Goal: Task Accomplishment & Management: Manage account settings

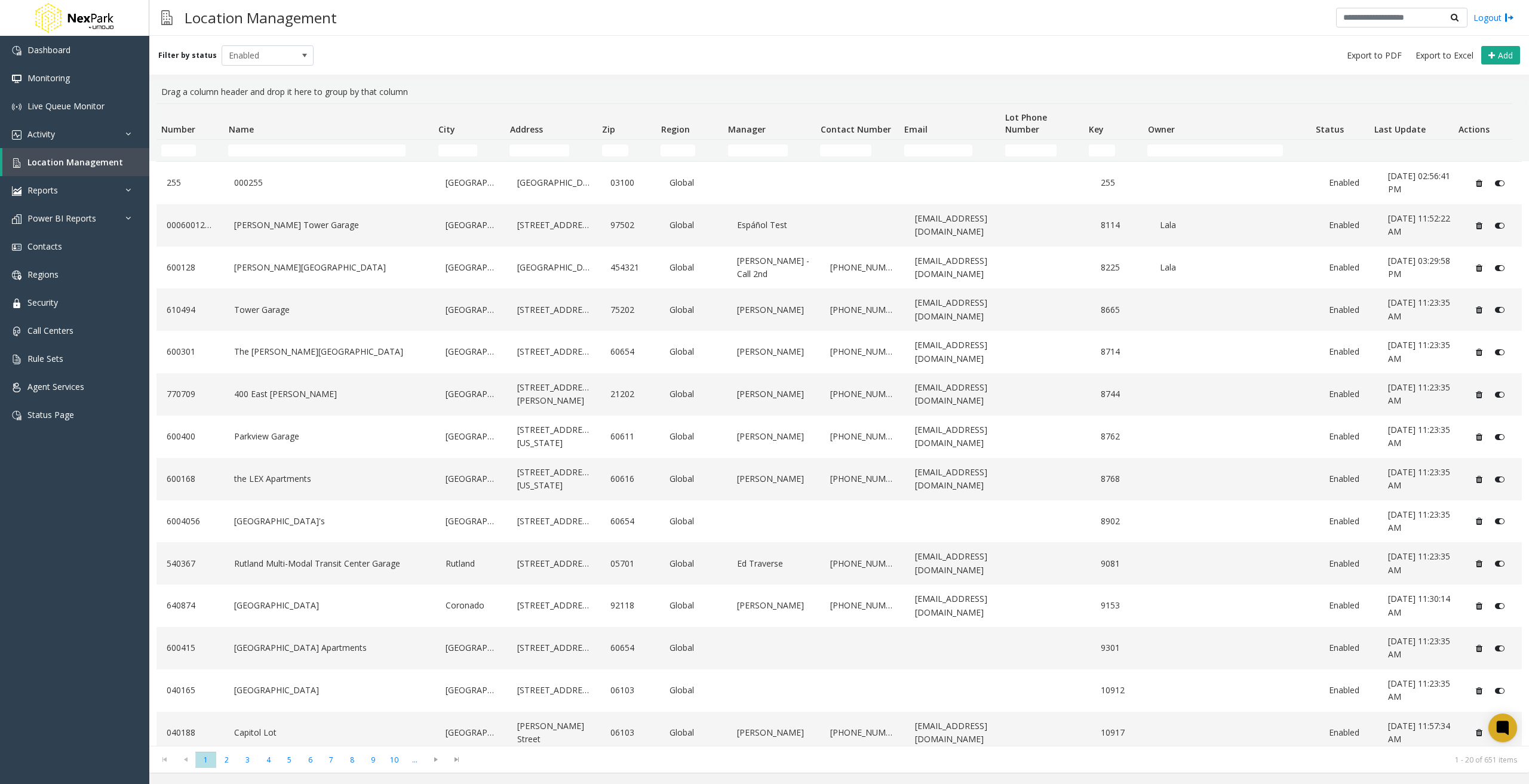
scroll to position [179, 0]
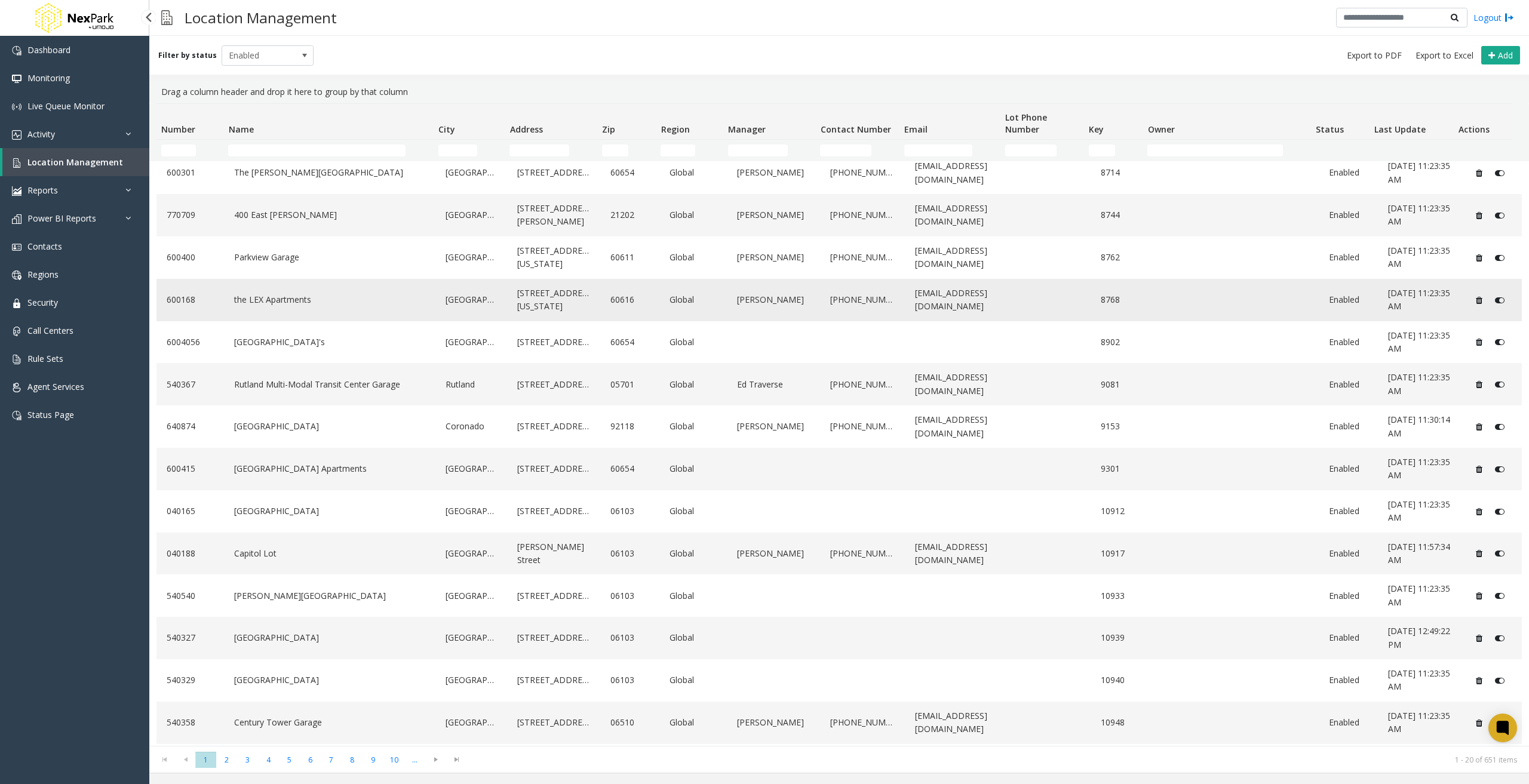
click at [311, 294] on link "the LEX Apartments" at bounding box center [329, 300] width 197 height 19
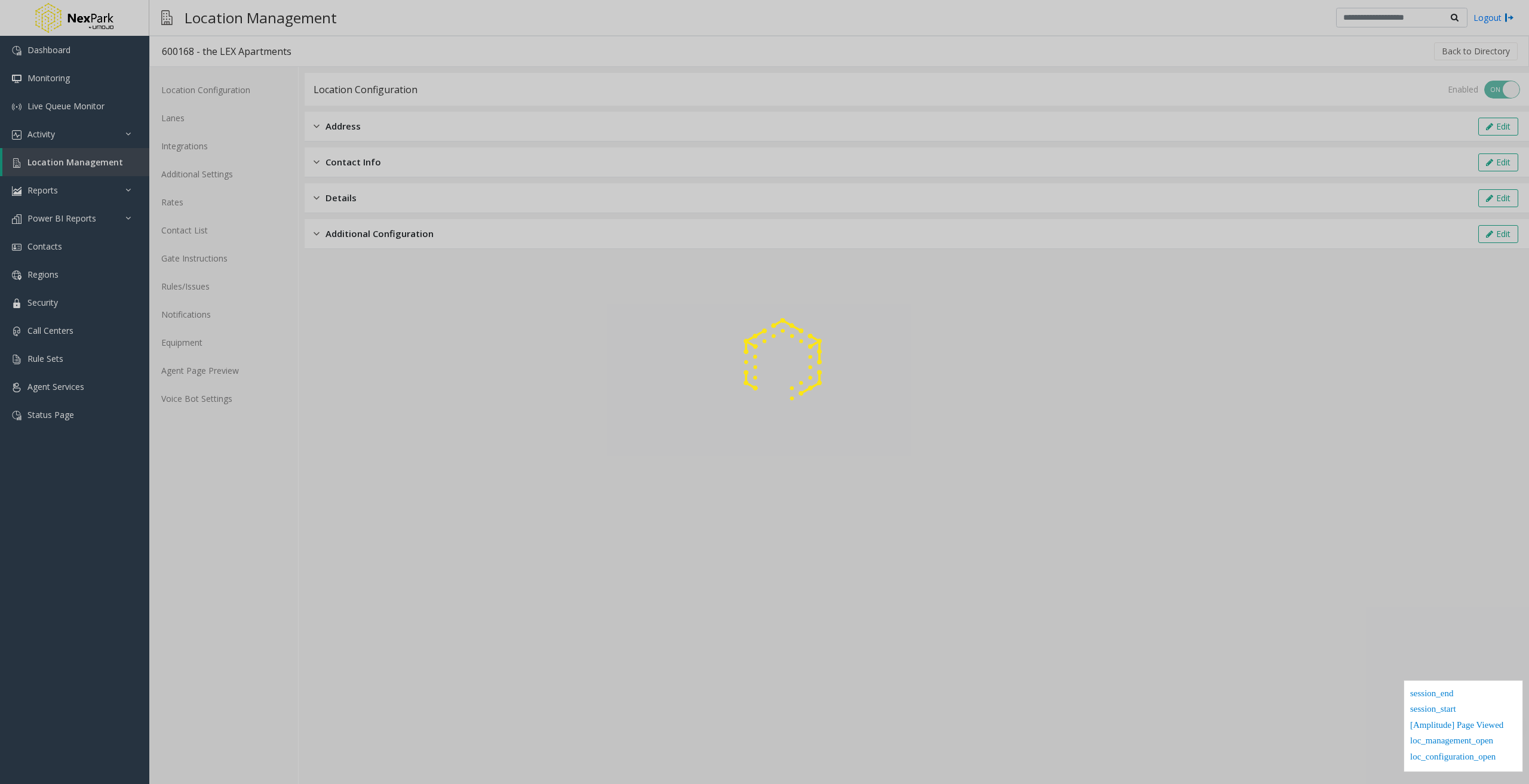
click at [204, 288] on div at bounding box center [764, 392] width 1529 height 784
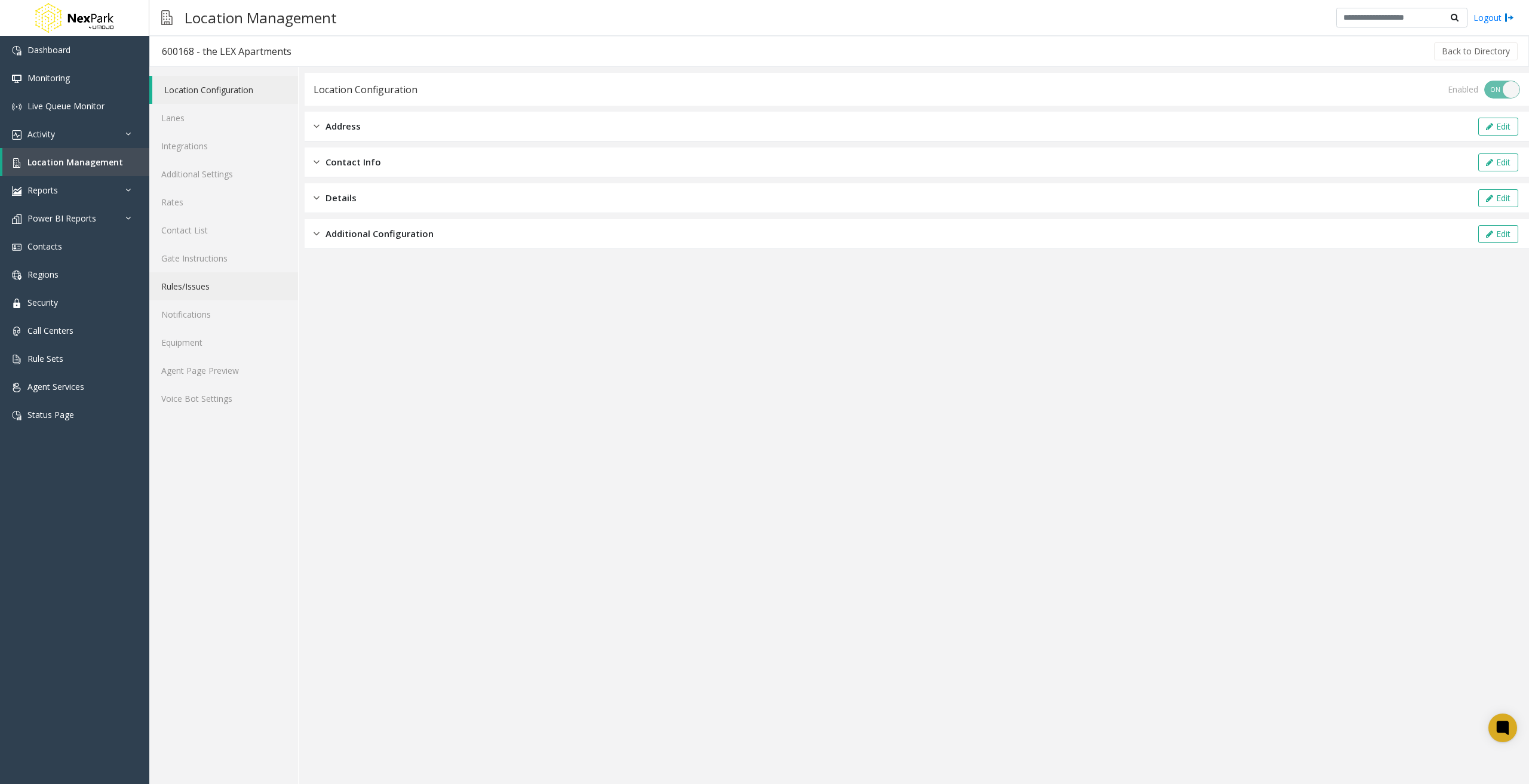
click at [204, 288] on link "Rules/Issues" at bounding box center [224, 286] width 149 height 28
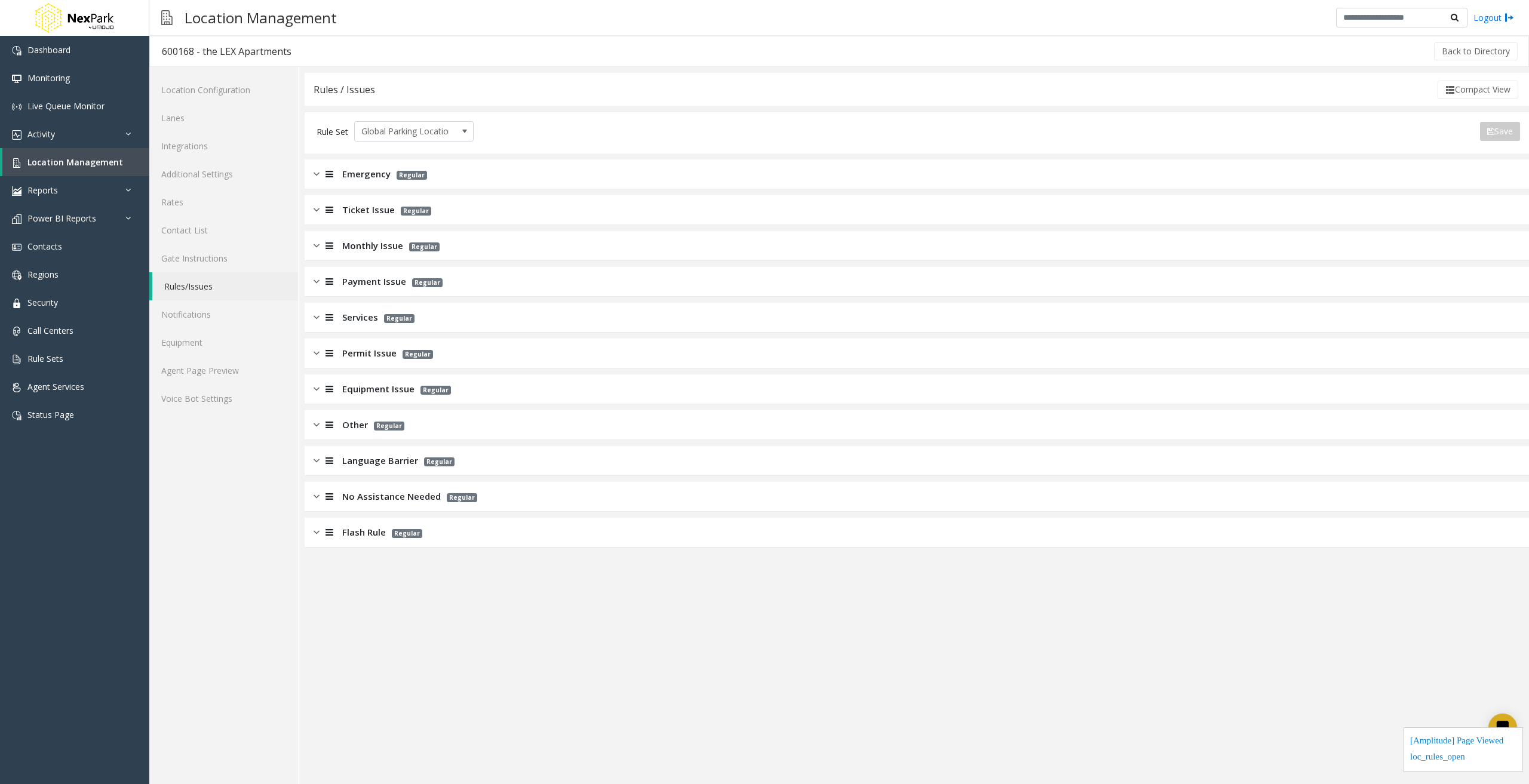
click at [313, 318] on div "Services Regular" at bounding box center [917, 318] width 1224 height 30
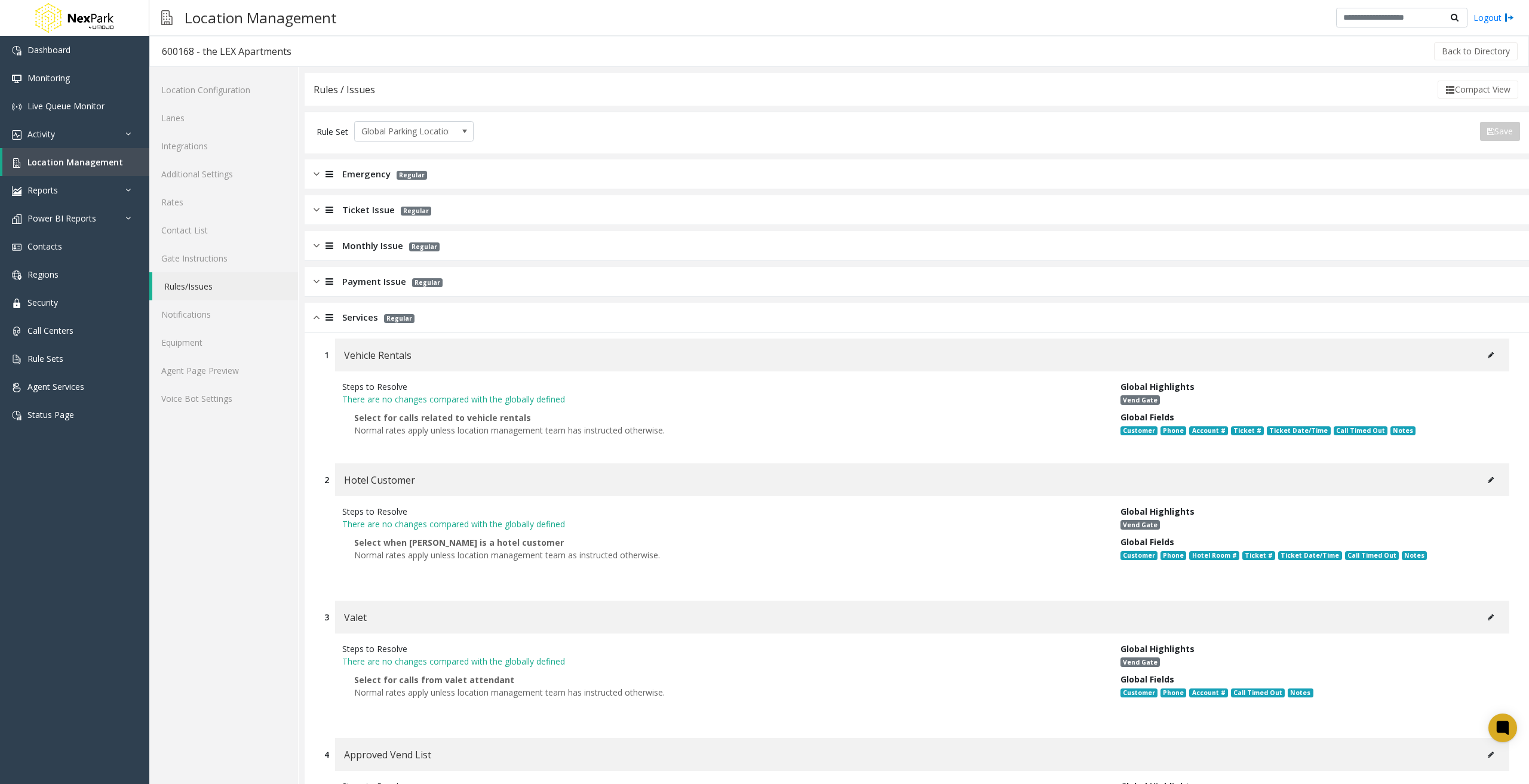
click at [1487, 352] on button at bounding box center [1491, 355] width 19 height 18
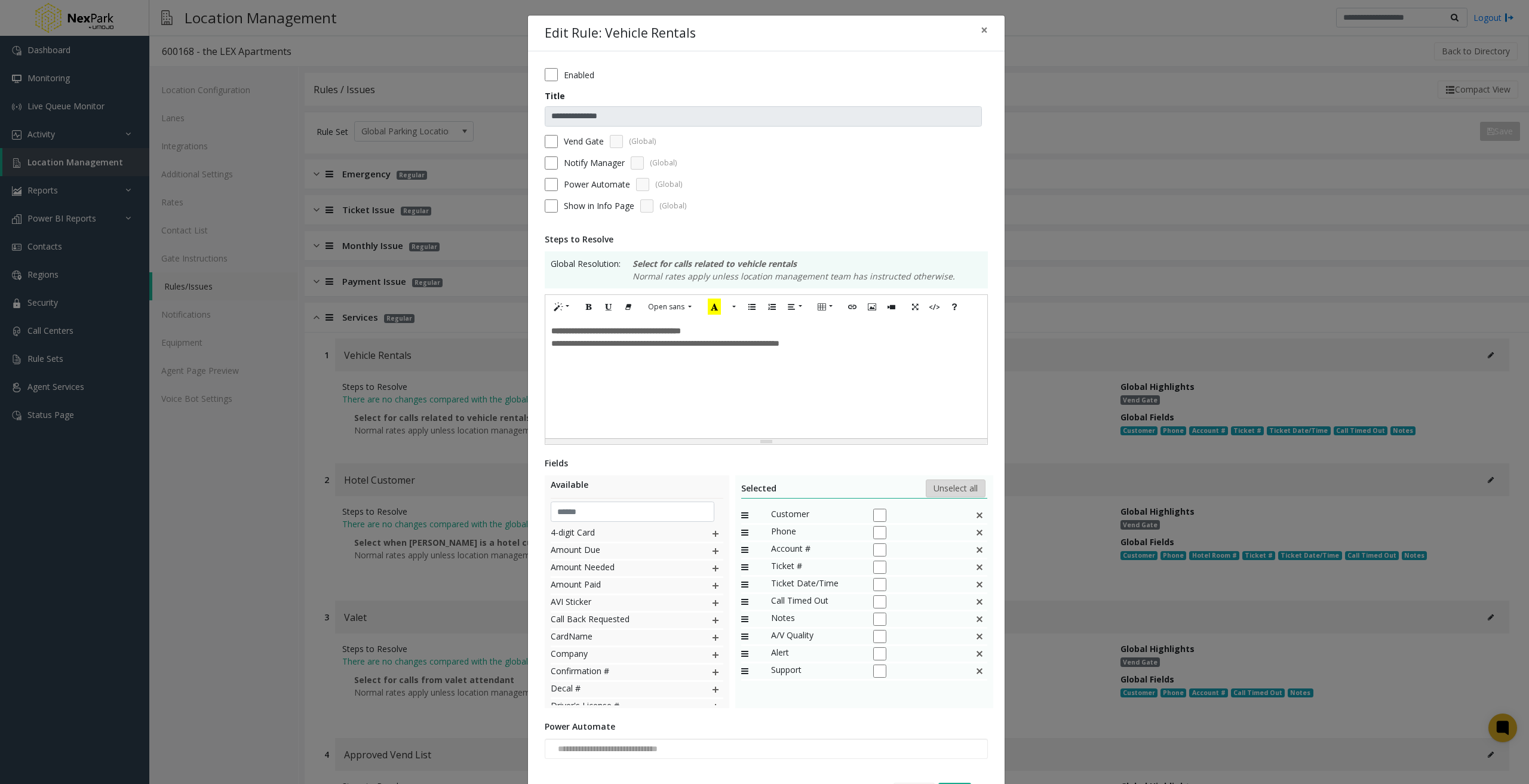
click at [963, 492] on button "Unselect all" at bounding box center [956, 489] width 59 height 18
click at [711, 534] on img at bounding box center [715, 534] width 9 height 15
click at [690, 578] on div "Amount Due" at bounding box center [637, 570] width 173 height 17
click at [711, 604] on img at bounding box center [715, 603] width 9 height 15
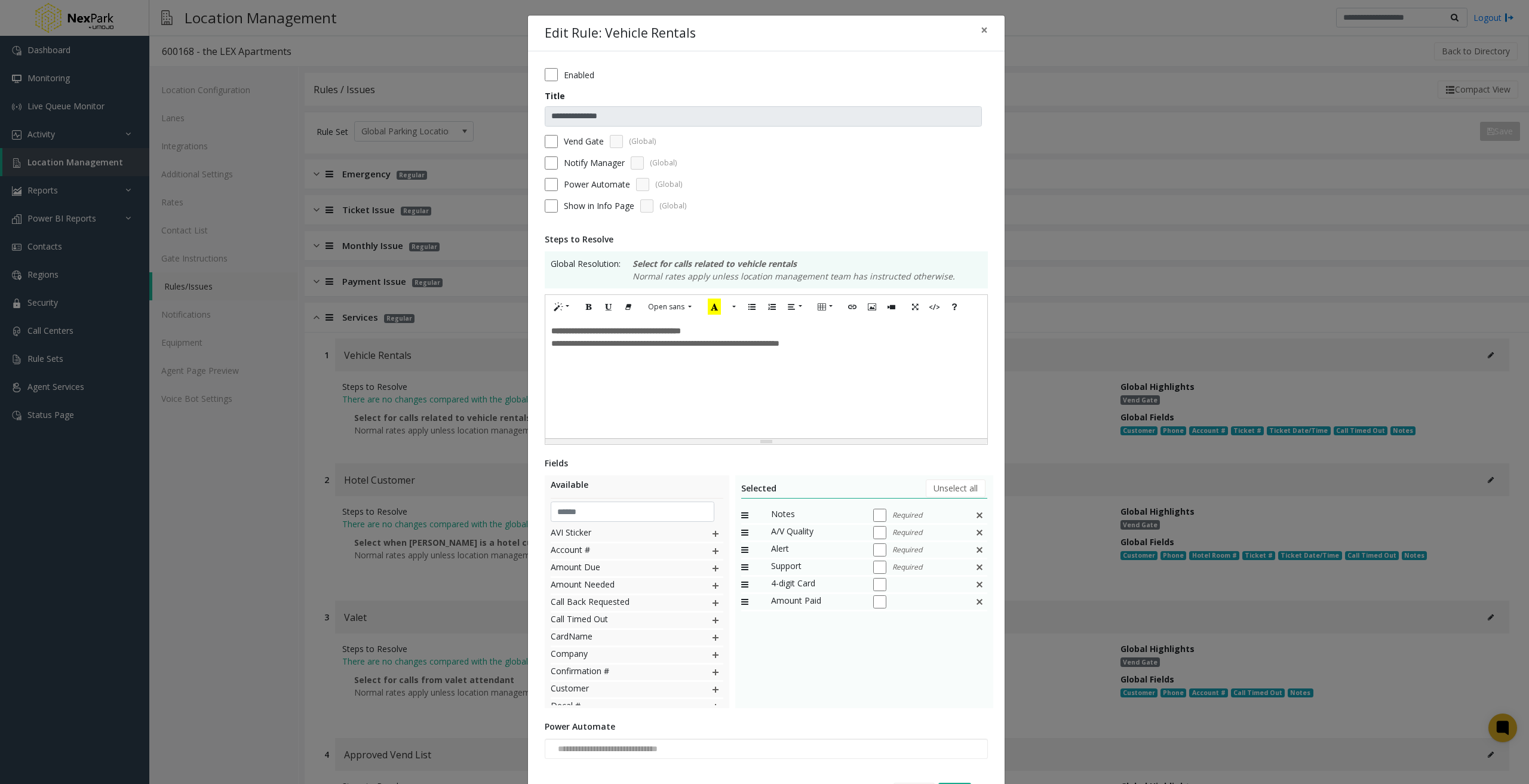
click at [711, 640] on img at bounding box center [715, 638] width 9 height 15
click at [711, 669] on img at bounding box center [715, 673] width 9 height 15
click at [711, 689] on img at bounding box center [715, 690] width 9 height 15
click at [711, 686] on img at bounding box center [715, 681] width 9 height 15
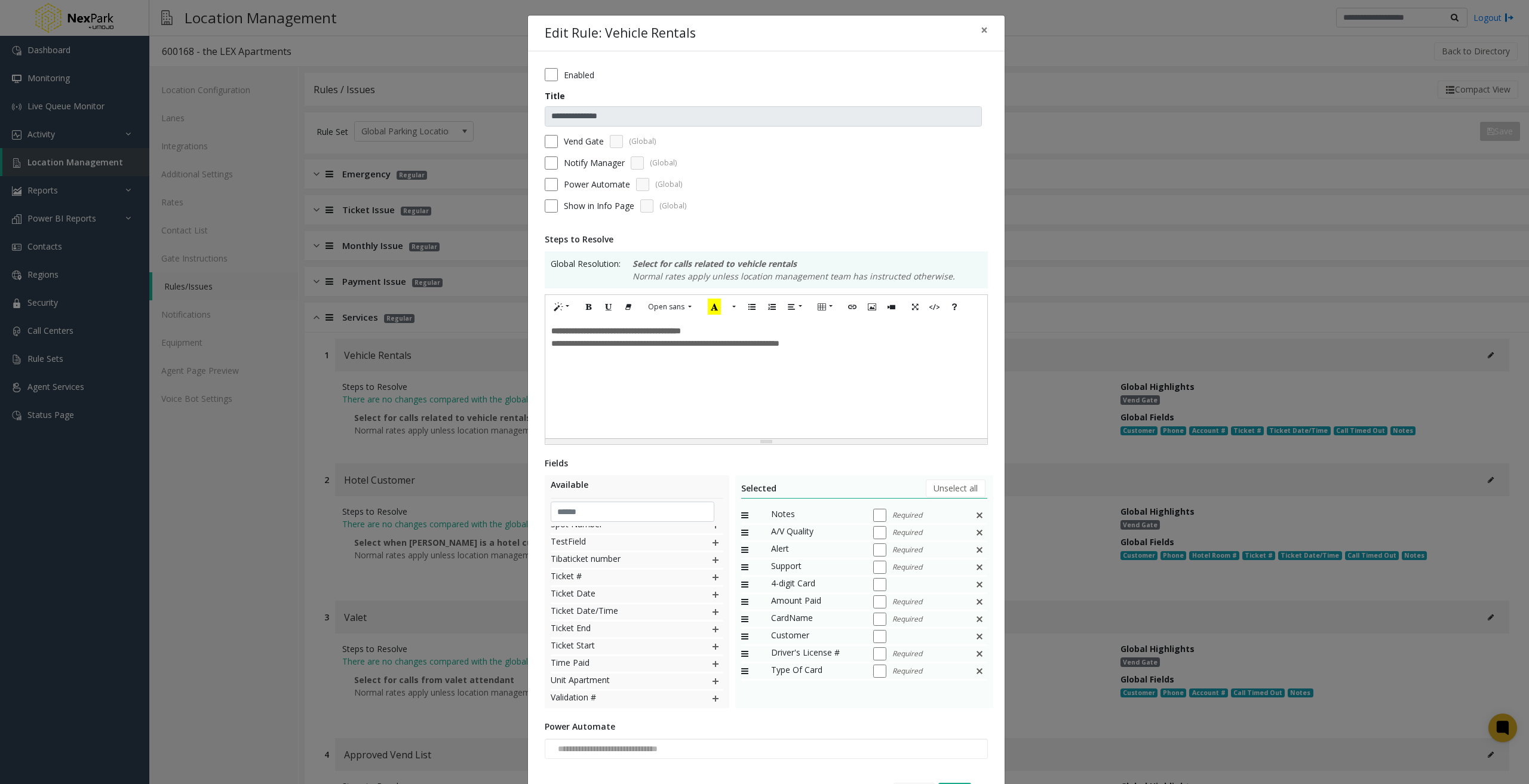
click at [873, 592] on div at bounding box center [918, 585] width 90 height 15
click at [961, 485] on button "Unselect all" at bounding box center [956, 489] width 59 height 18
click at [981, 27] on span "×" at bounding box center [985, 30] width 7 height 17
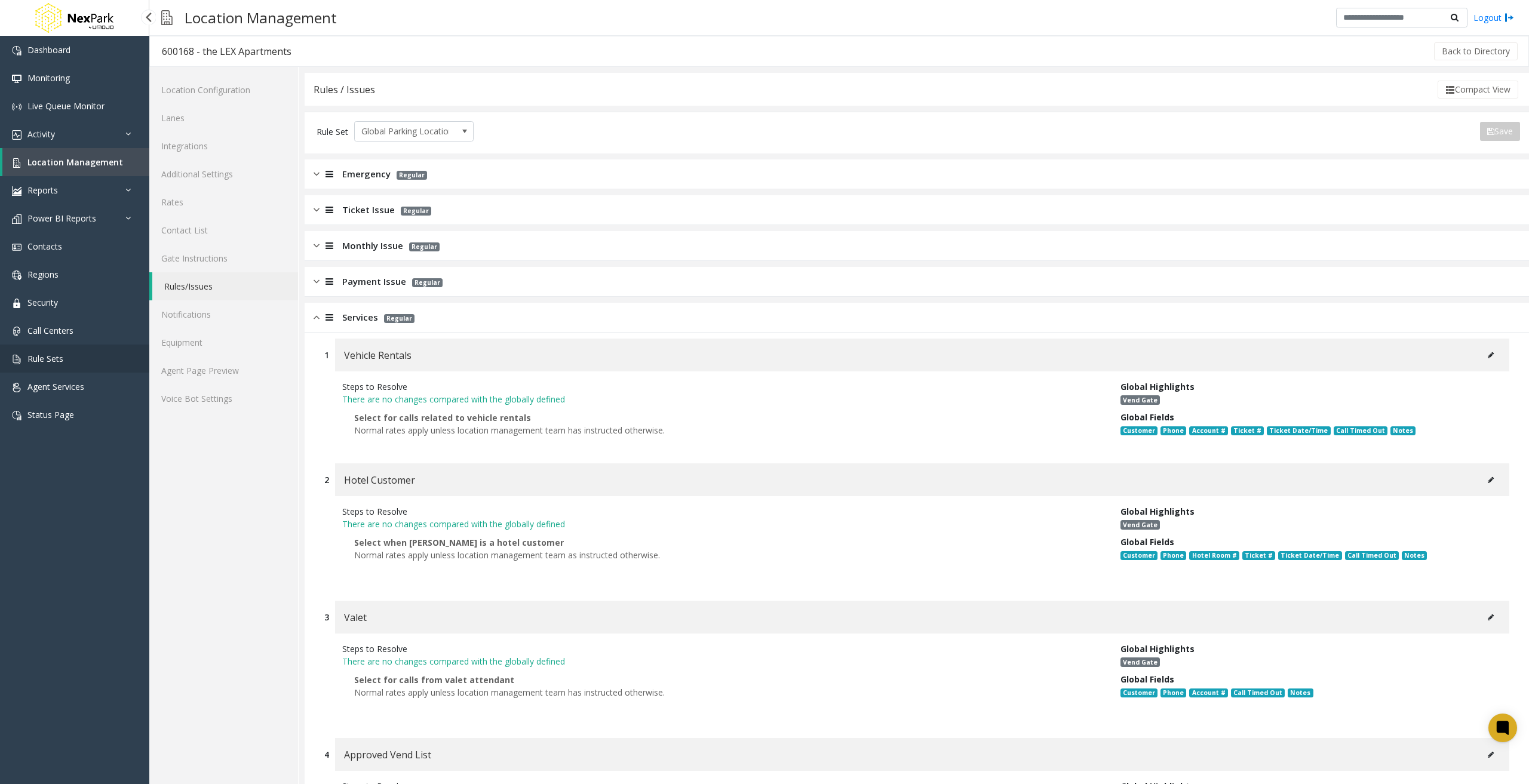
click at [61, 351] on link "Rule Sets" at bounding box center [74, 359] width 149 height 28
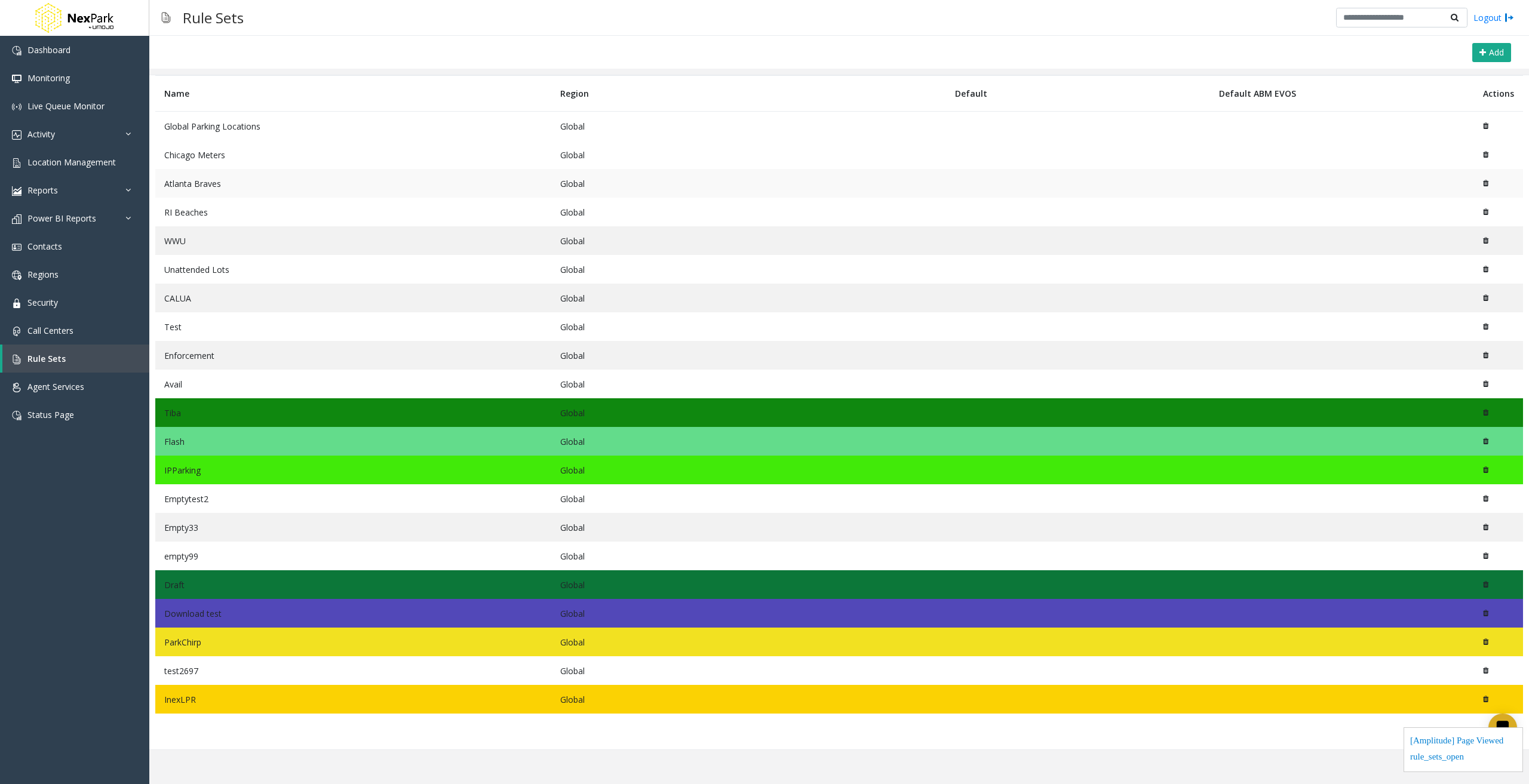
click at [354, 170] on td "Atlanta Braves" at bounding box center [354, 183] width 396 height 28
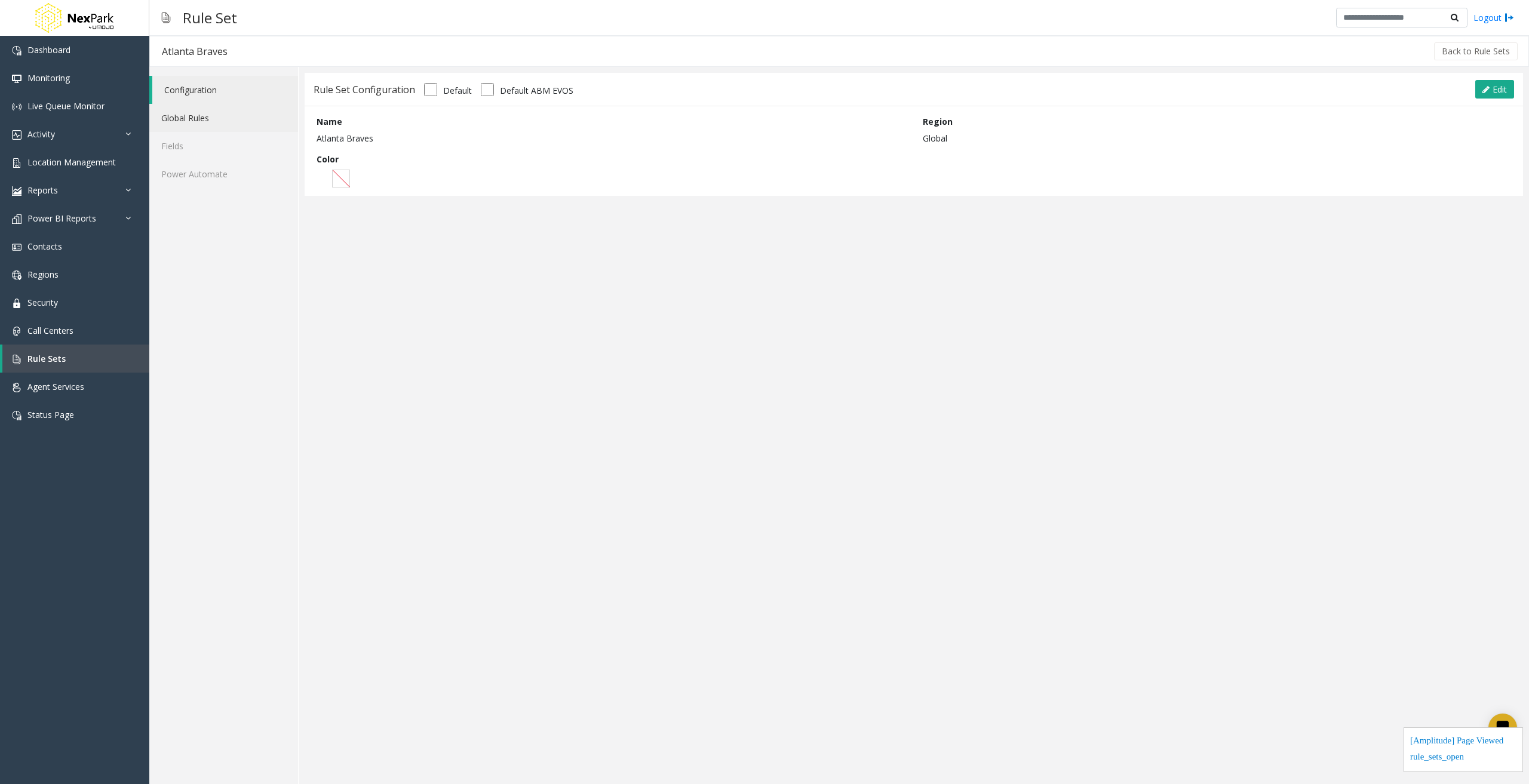
click at [220, 124] on link "Global Rules" at bounding box center [224, 118] width 149 height 28
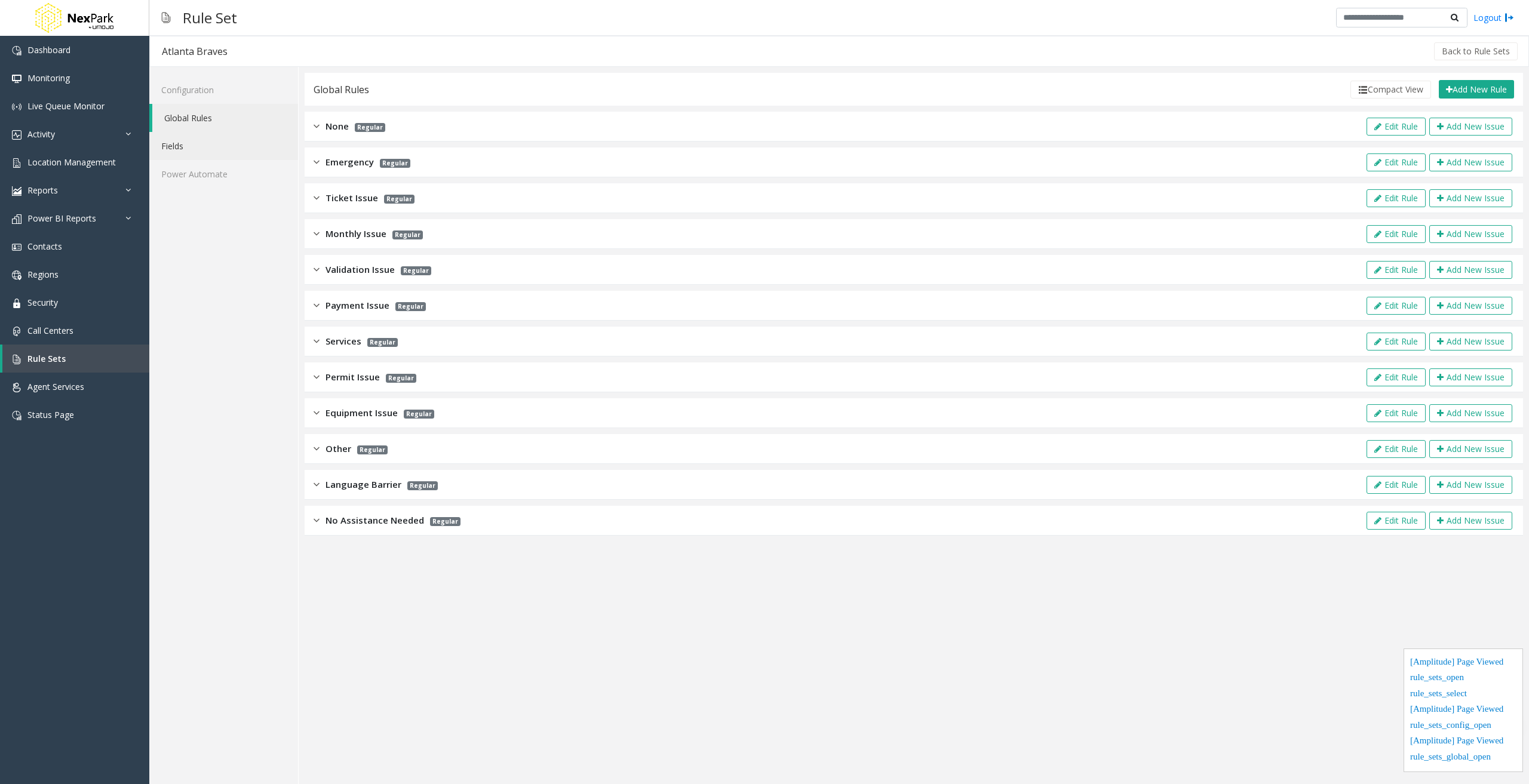
click at [220, 147] on link "Fields" at bounding box center [224, 146] width 149 height 28
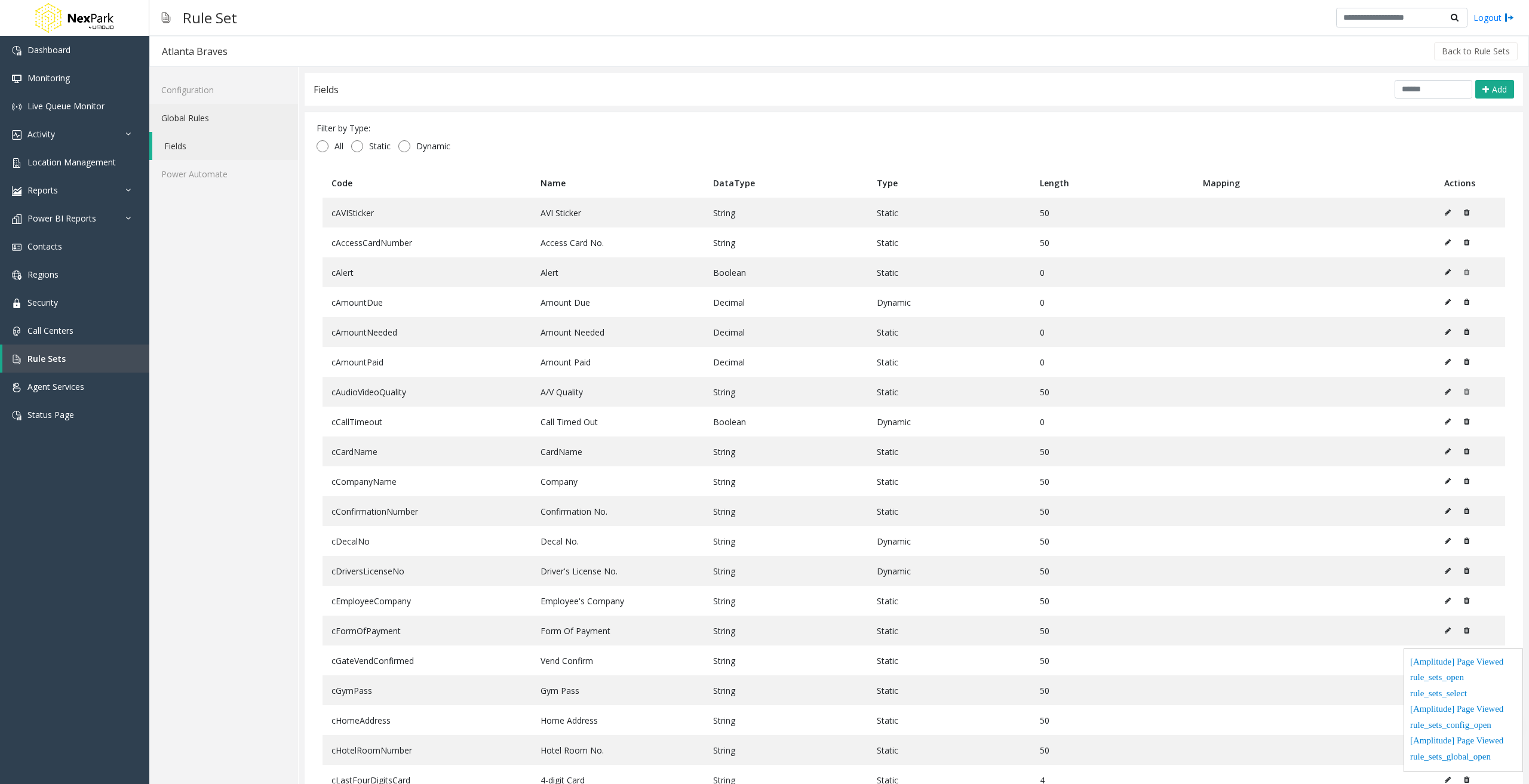
click at [222, 121] on link "Global Rules" at bounding box center [224, 118] width 149 height 28
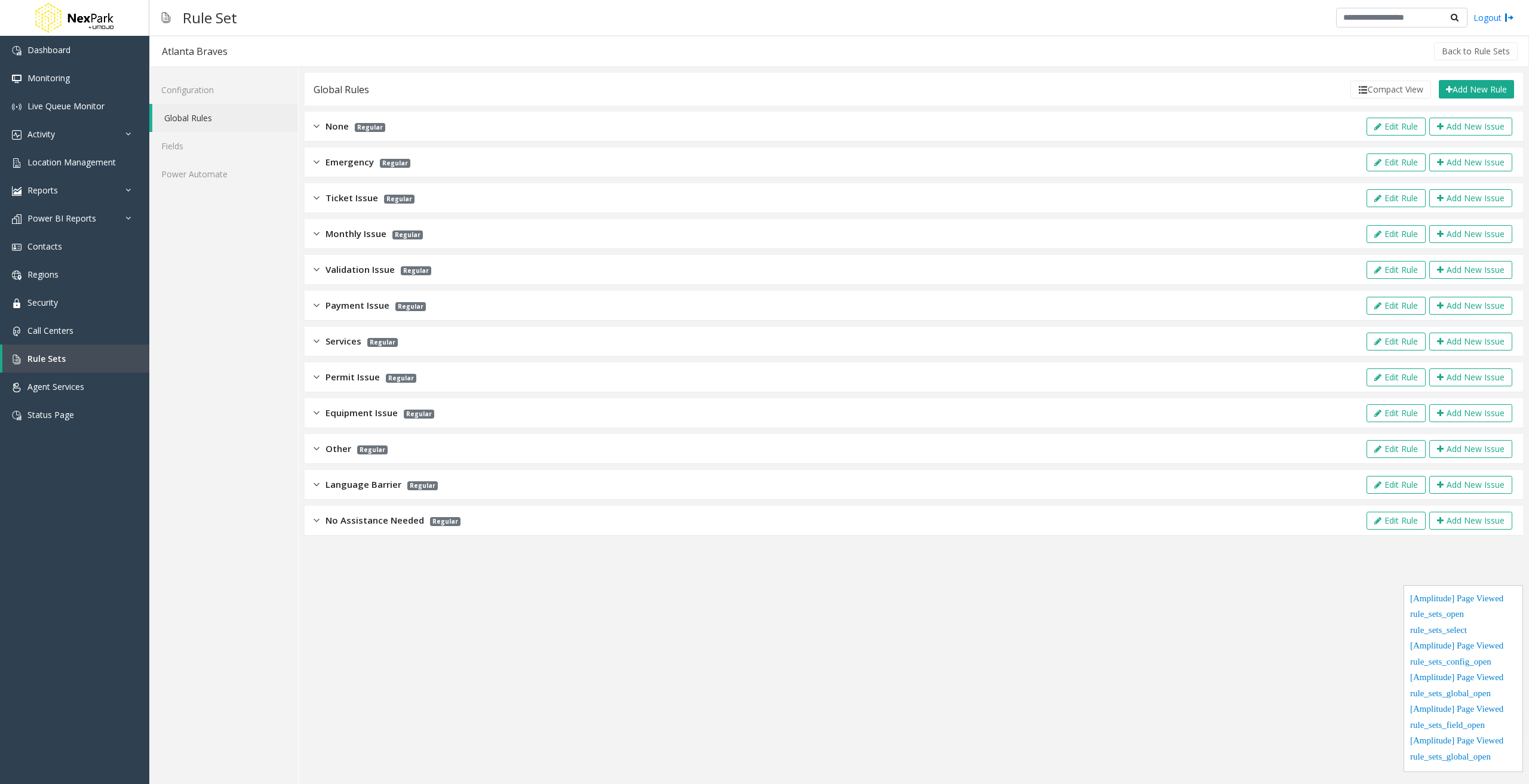
click at [771, 240] on div "Monthly Issue Regular Edit Rule Add New Issue" at bounding box center [914, 234] width 1219 height 30
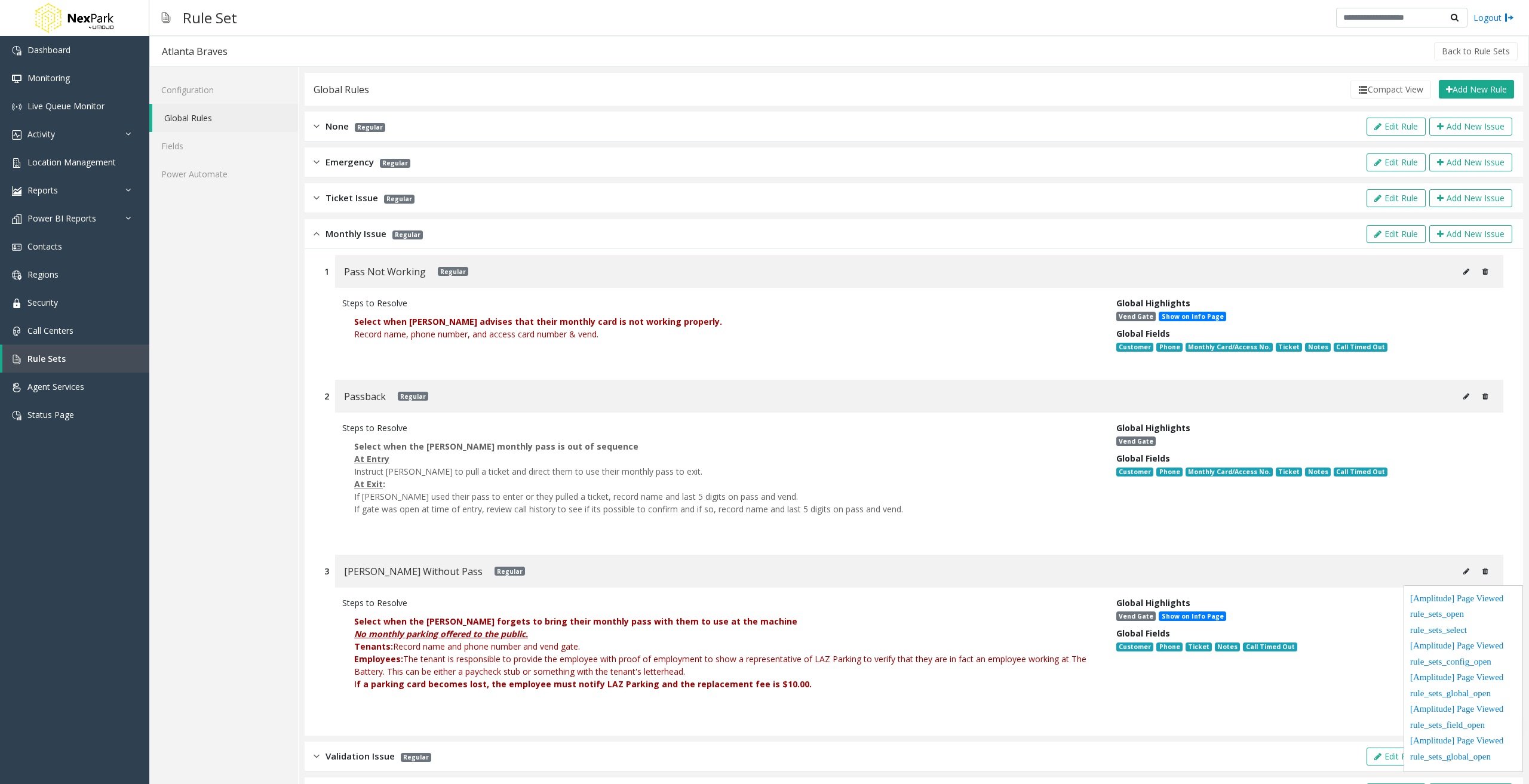
click at [1457, 276] on button at bounding box center [1466, 271] width 19 height 18
type input "**********"
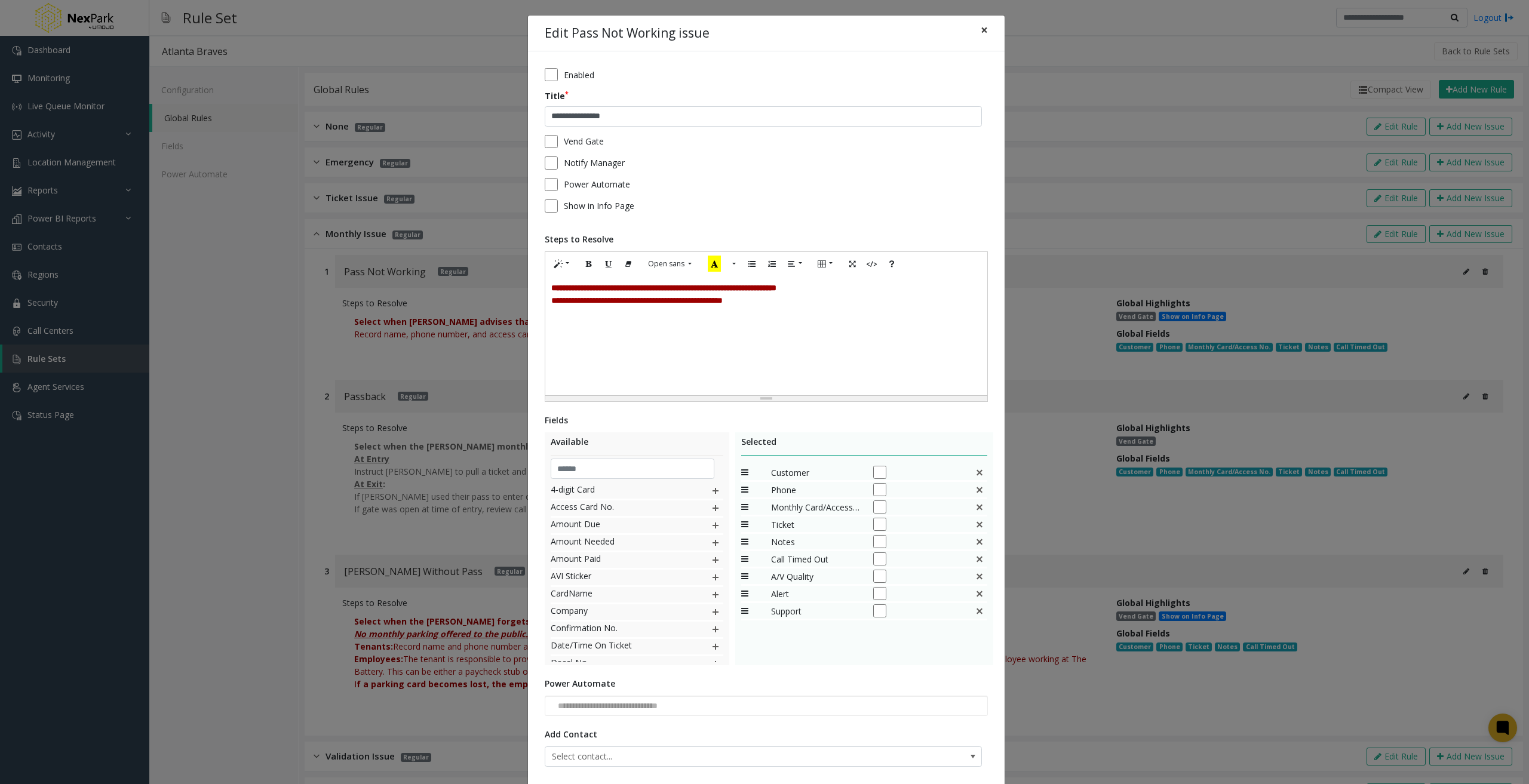
click at [981, 27] on span "×" at bounding box center [985, 30] width 7 height 17
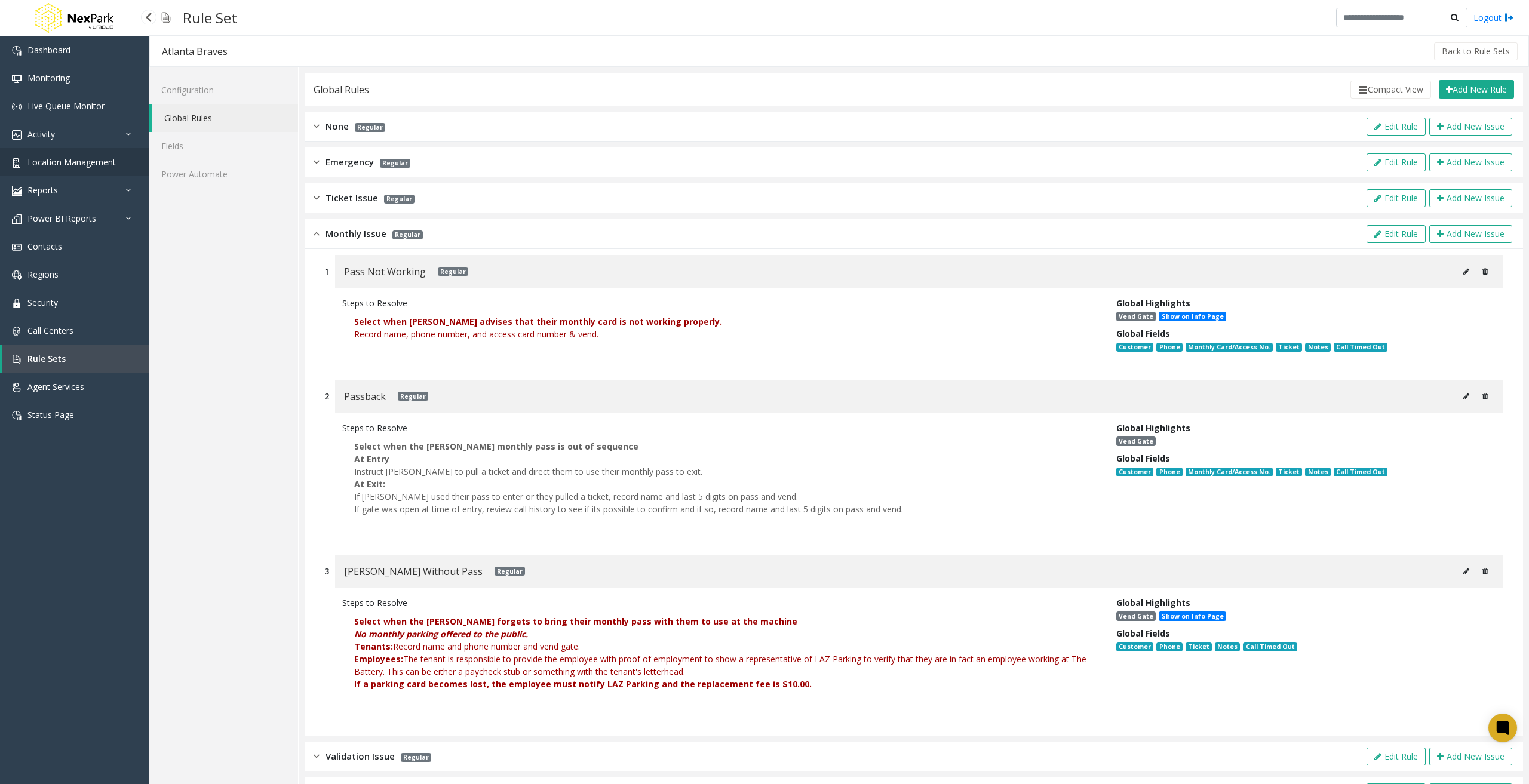
click at [64, 165] on span "Location Management" at bounding box center [71, 162] width 89 height 11
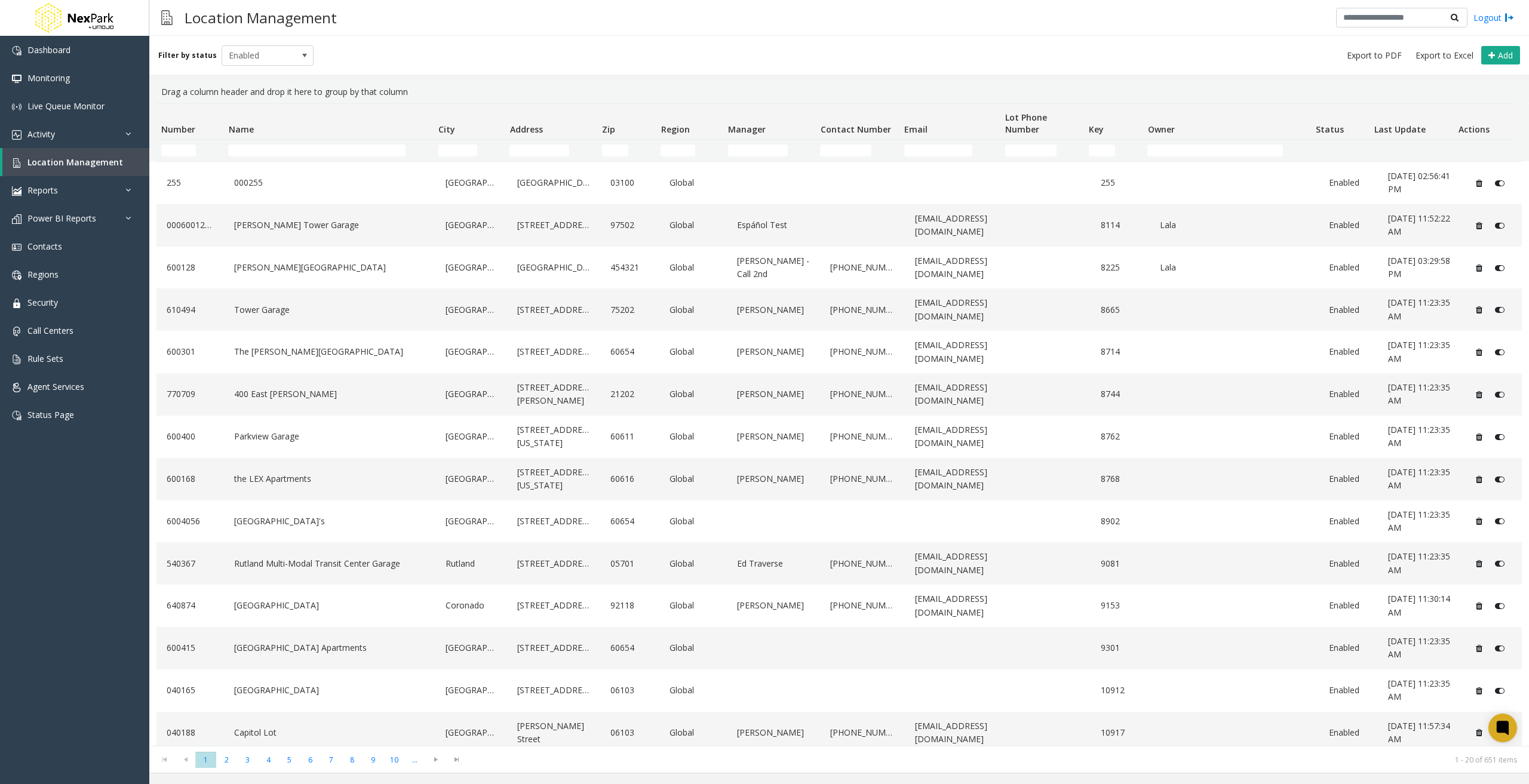
click at [1074, 48] on div "Filter by status Enabled Add" at bounding box center [839, 55] width 1380 height 39
click at [297, 222] on link "[PERSON_NAME] Tower Garage" at bounding box center [329, 225] width 197 height 19
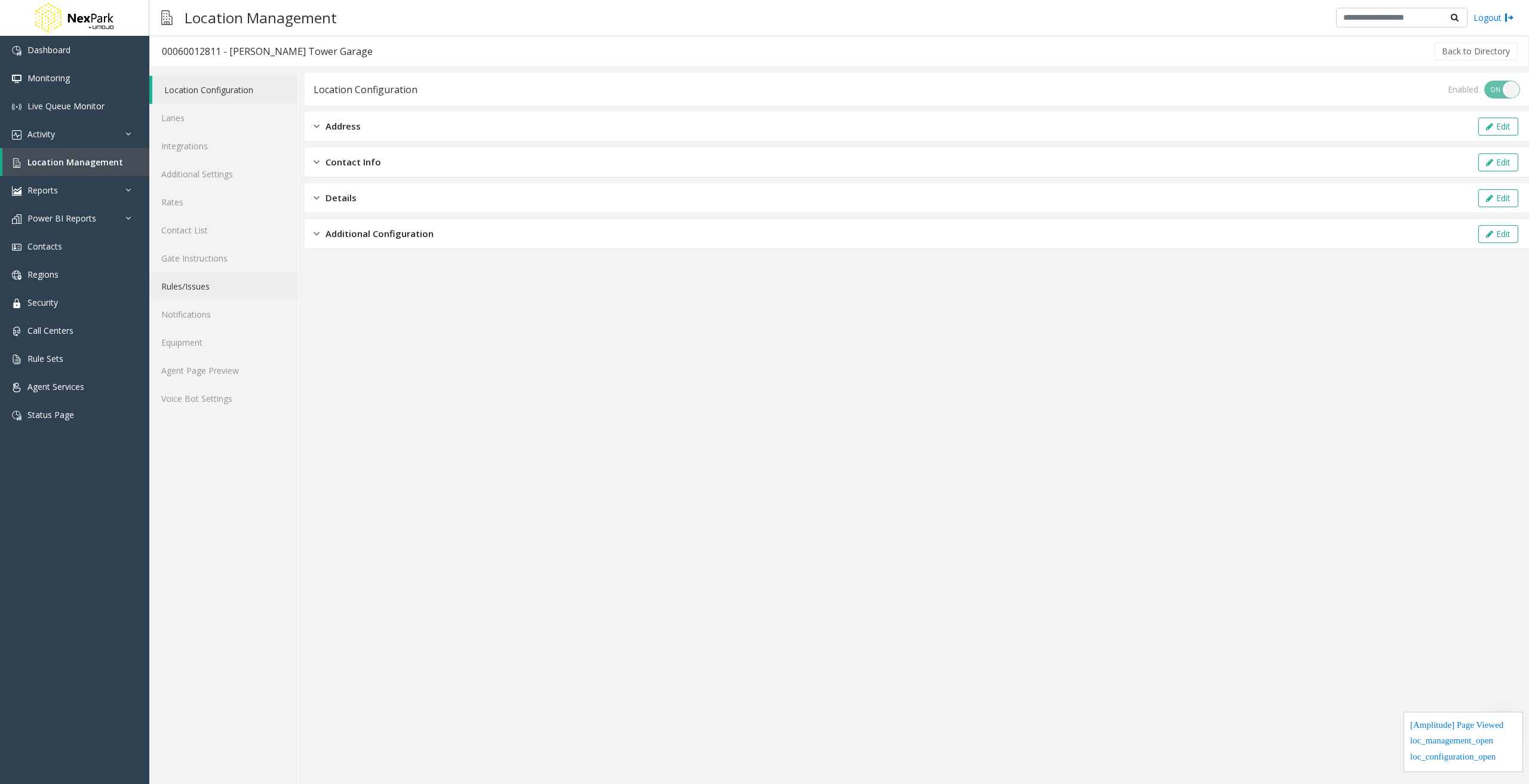
click at [205, 289] on link "Rules/Issues" at bounding box center [224, 286] width 149 height 28
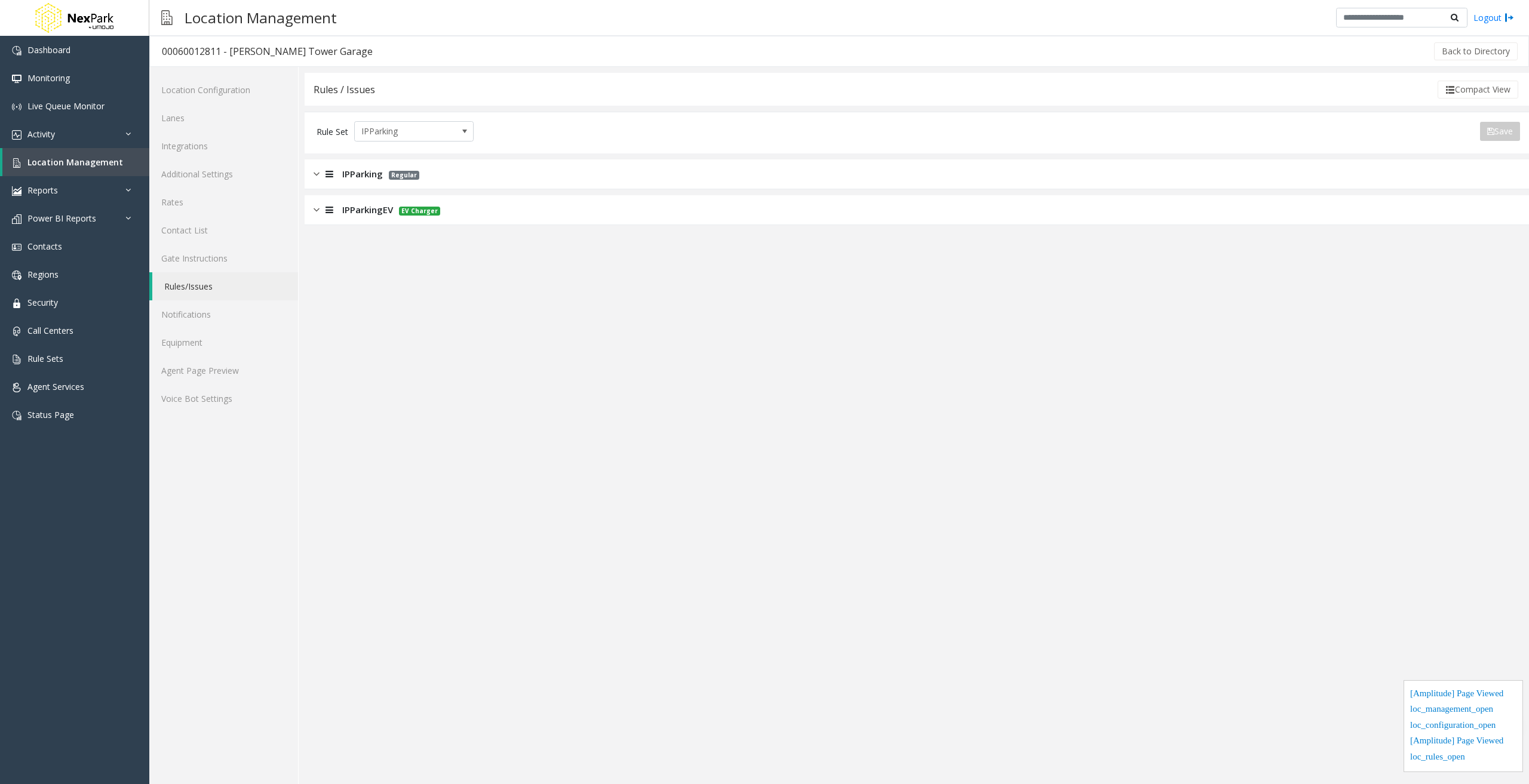
click at [225, 284] on link "Rules/Issues" at bounding box center [225, 286] width 146 height 28
click at [316, 210] on img at bounding box center [316, 210] width 6 height 14
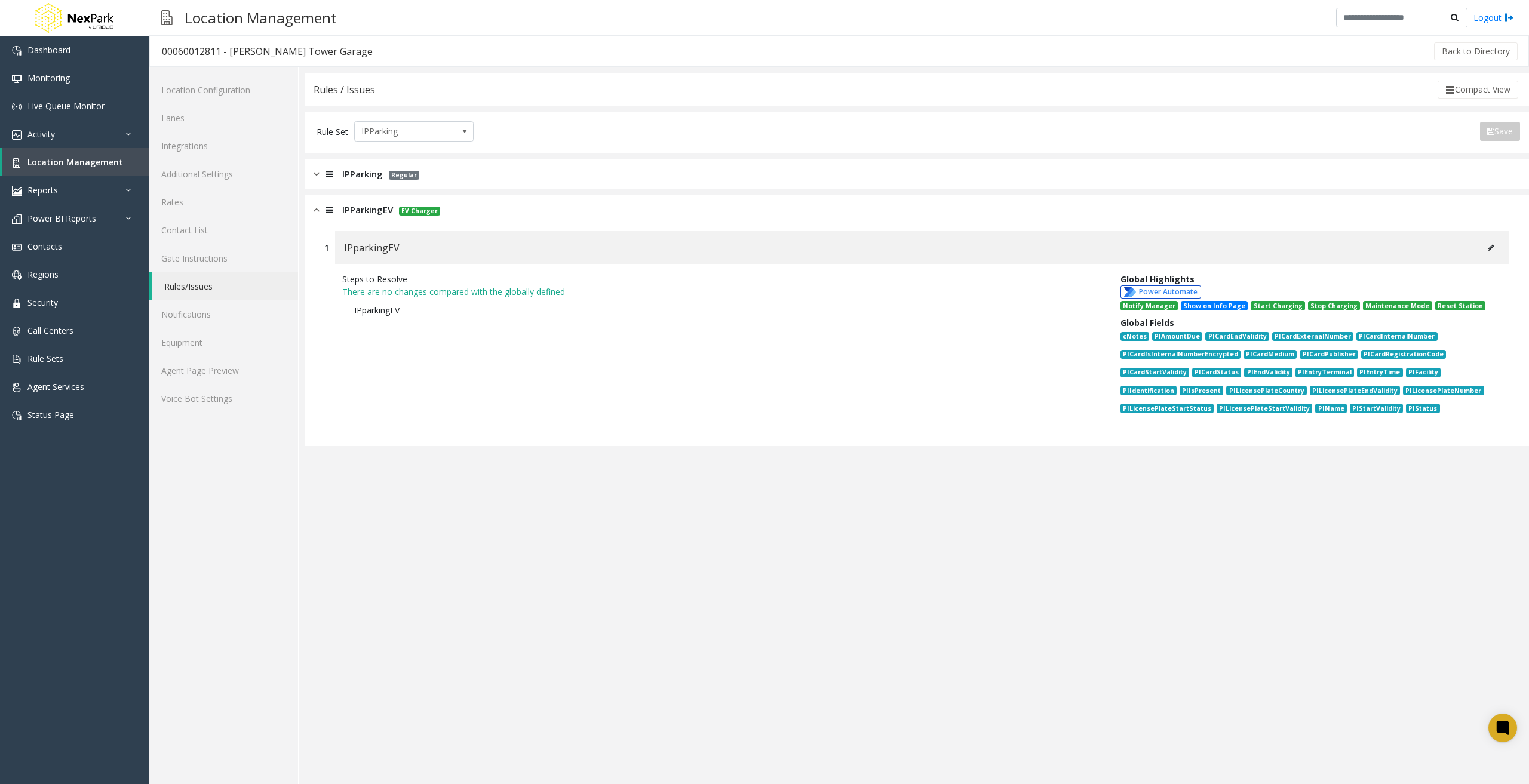
click at [1492, 245] on icon at bounding box center [1491, 248] width 6 height 7
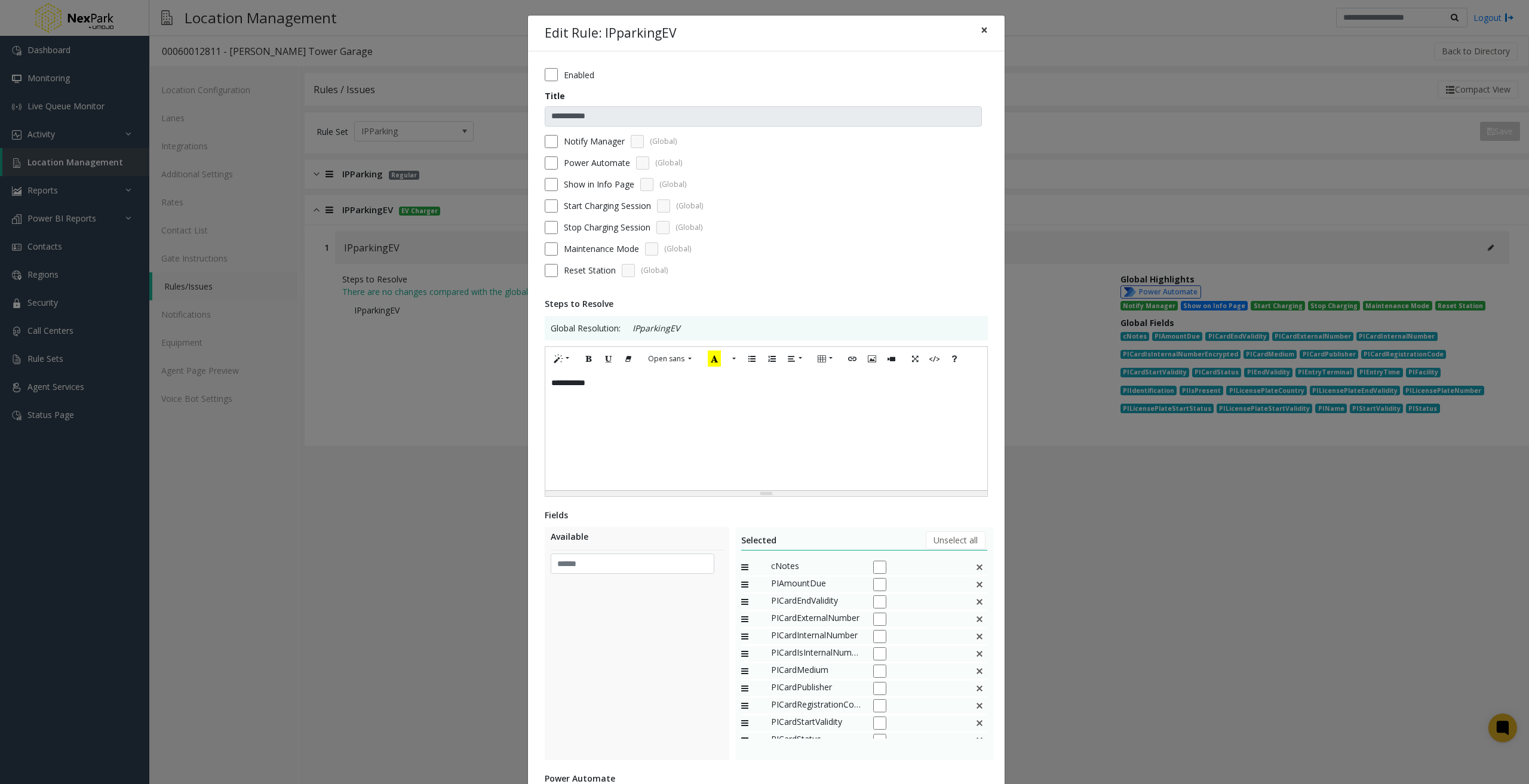
click at [981, 34] on span "×" at bounding box center [985, 30] width 7 height 17
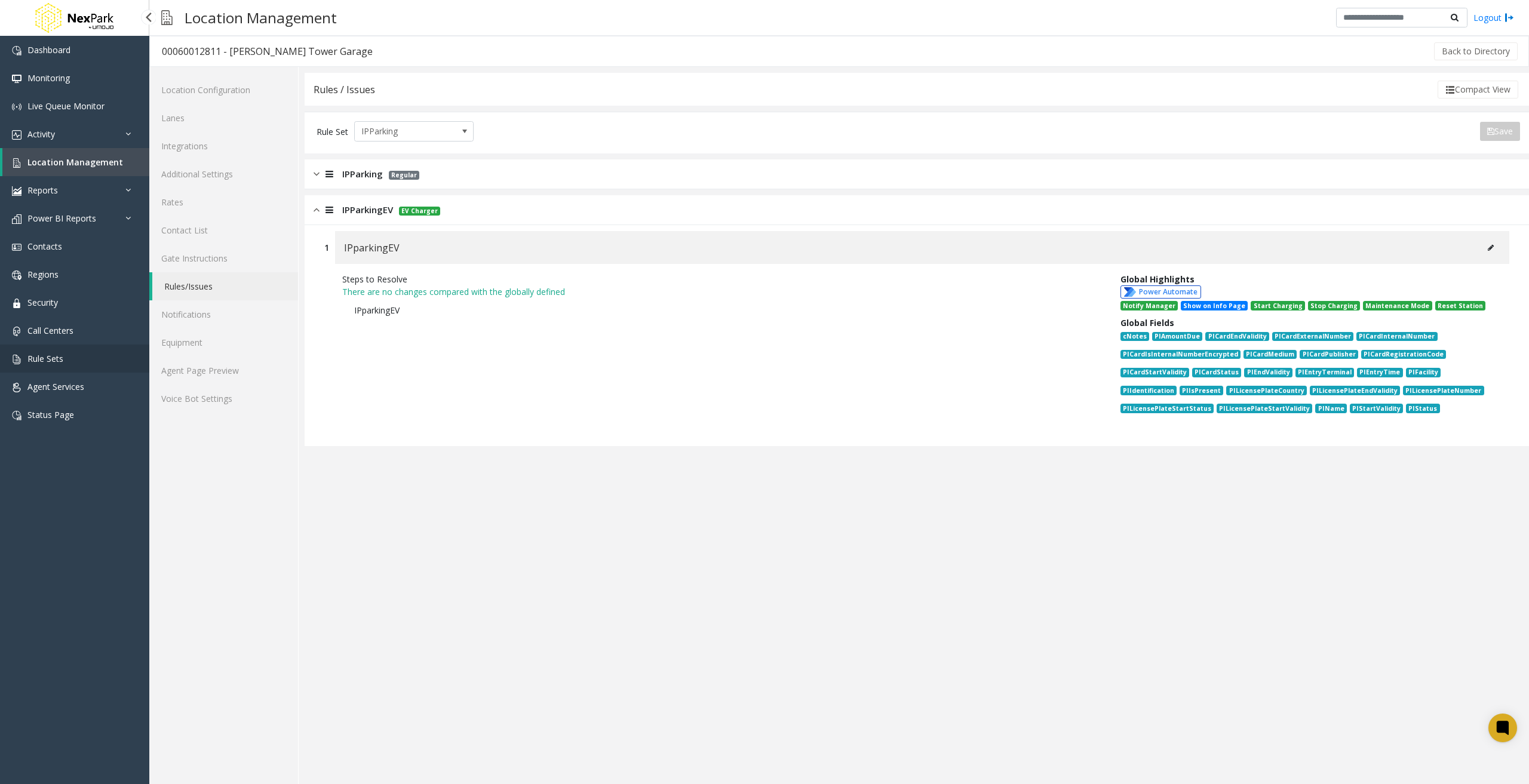
click at [61, 363] on span "Rule Sets" at bounding box center [45, 359] width 36 height 11
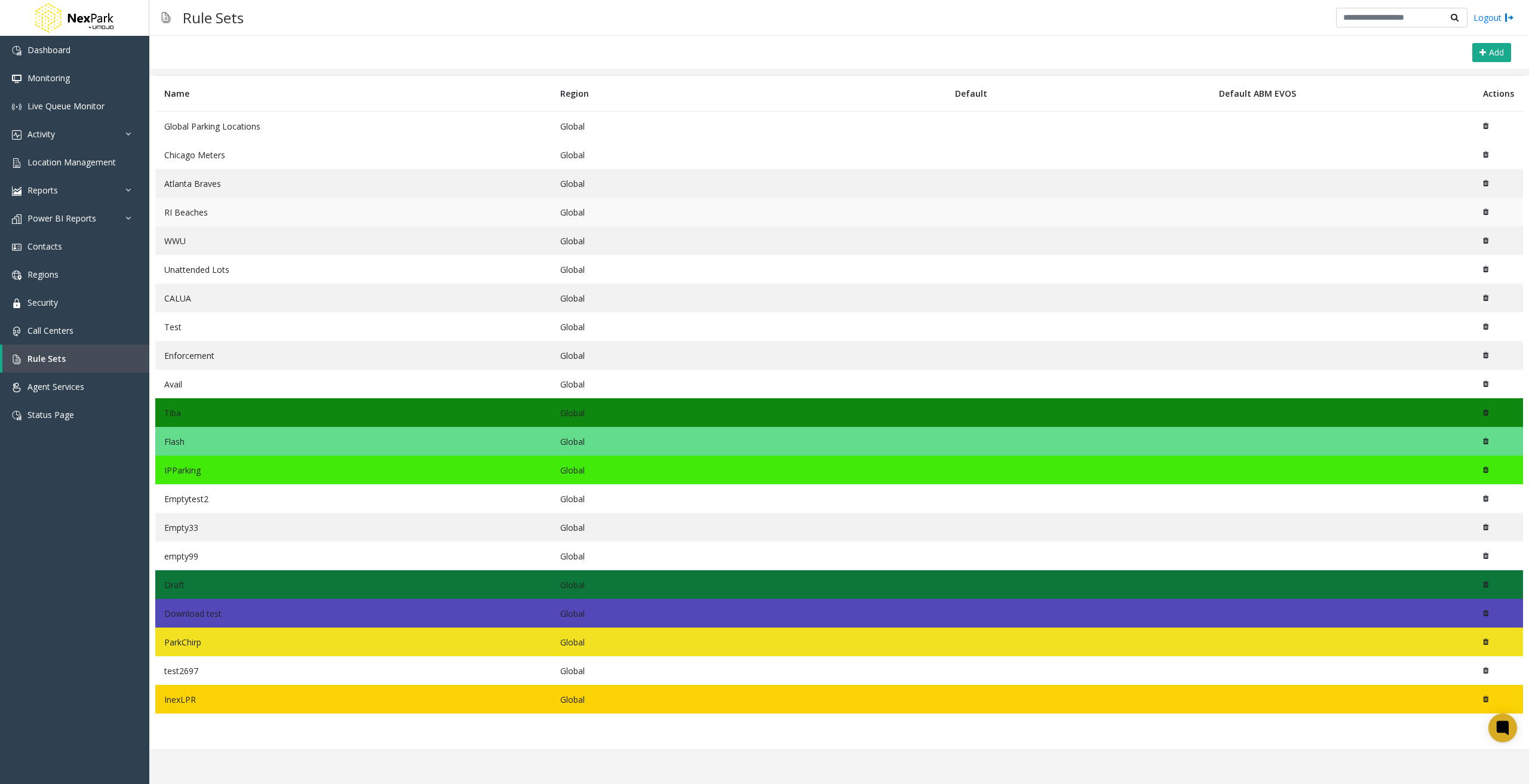
click at [219, 213] on td "RI Beaches" at bounding box center [354, 212] width 396 height 28
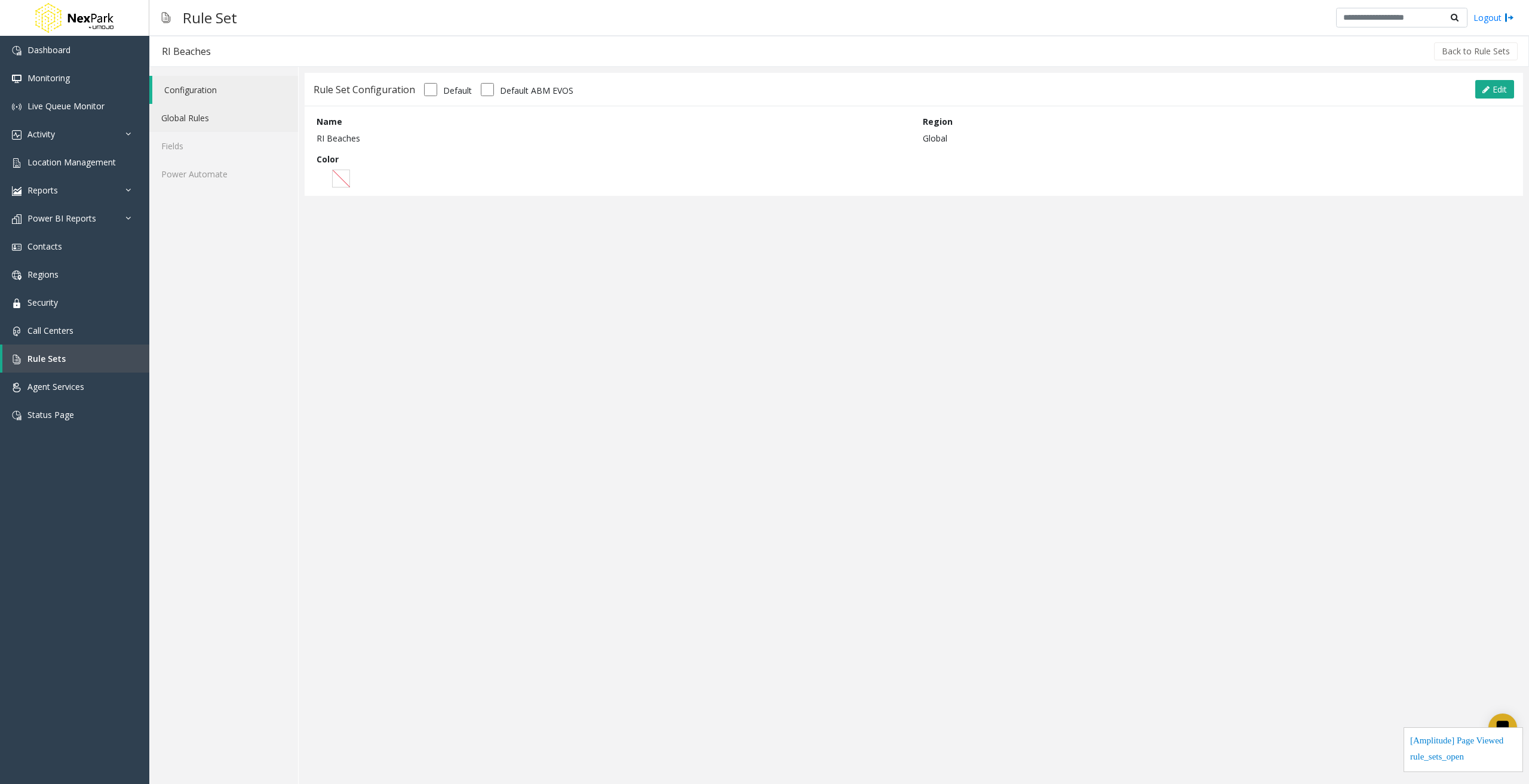
click at [212, 113] on link "Global Rules" at bounding box center [224, 118] width 149 height 28
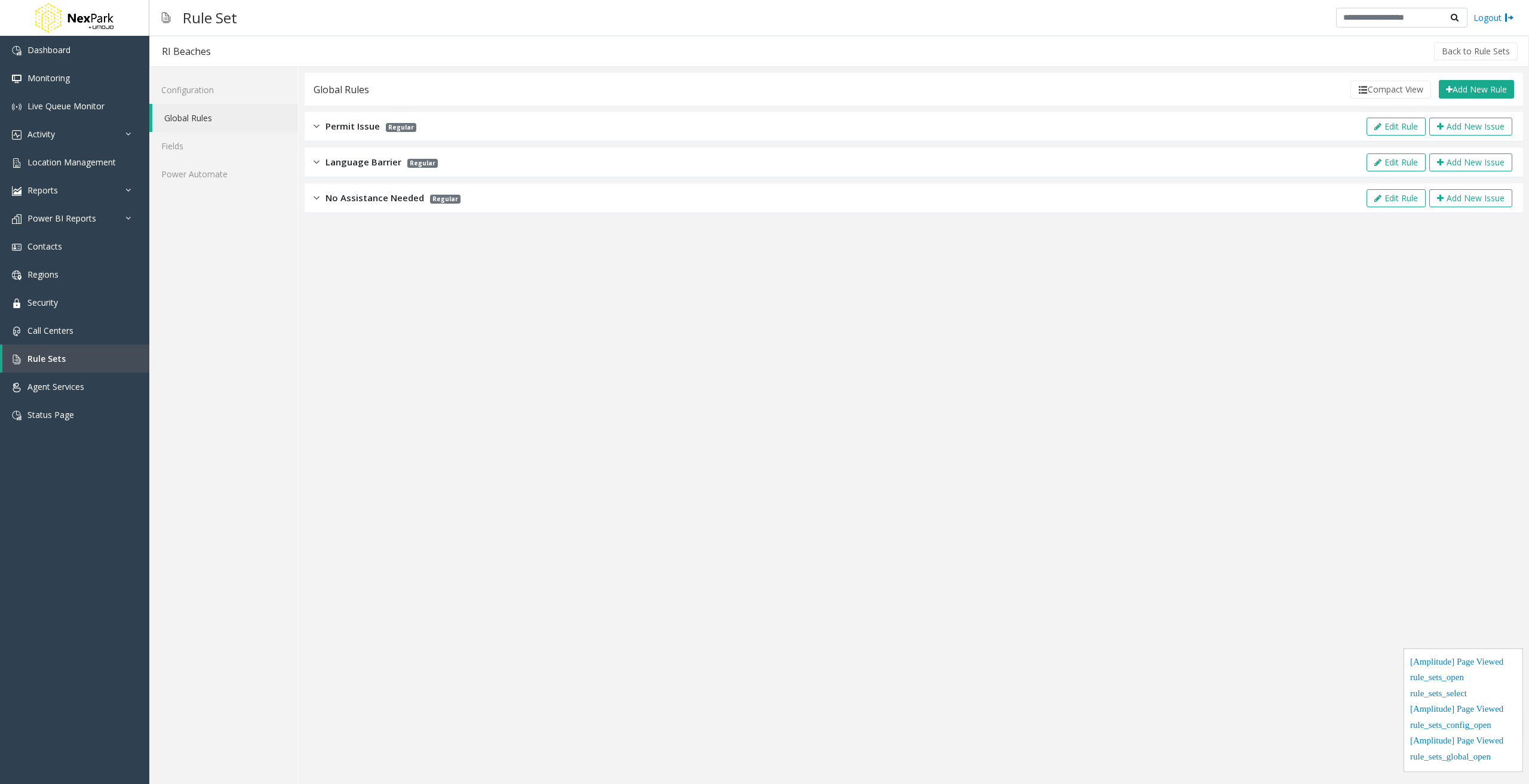
click at [845, 162] on div "Language Barrier Regular Edit Rule Add New Issue" at bounding box center [914, 162] width 1219 height 30
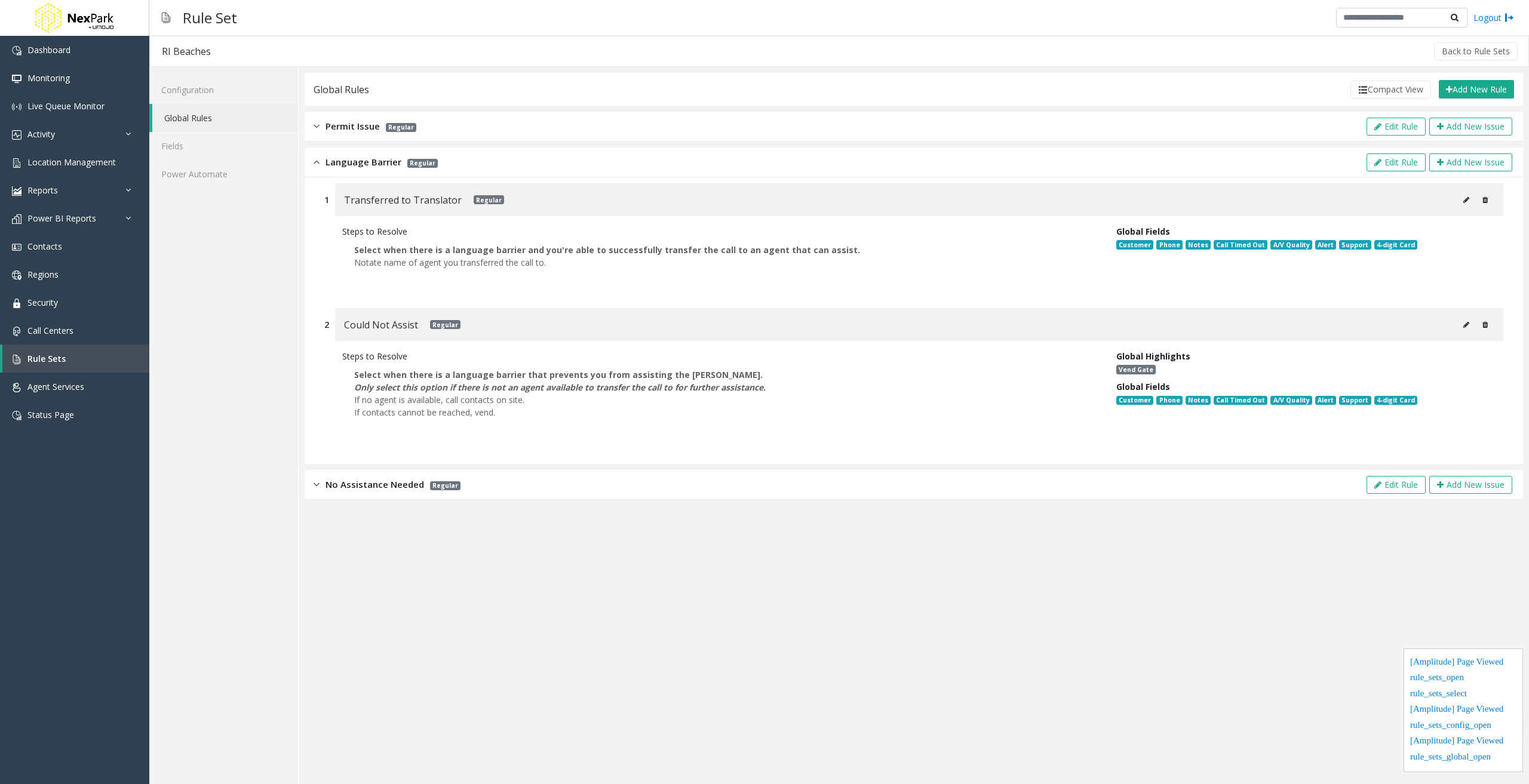
click at [1468, 201] on icon at bounding box center [1466, 200] width 6 height 7
type input "**********"
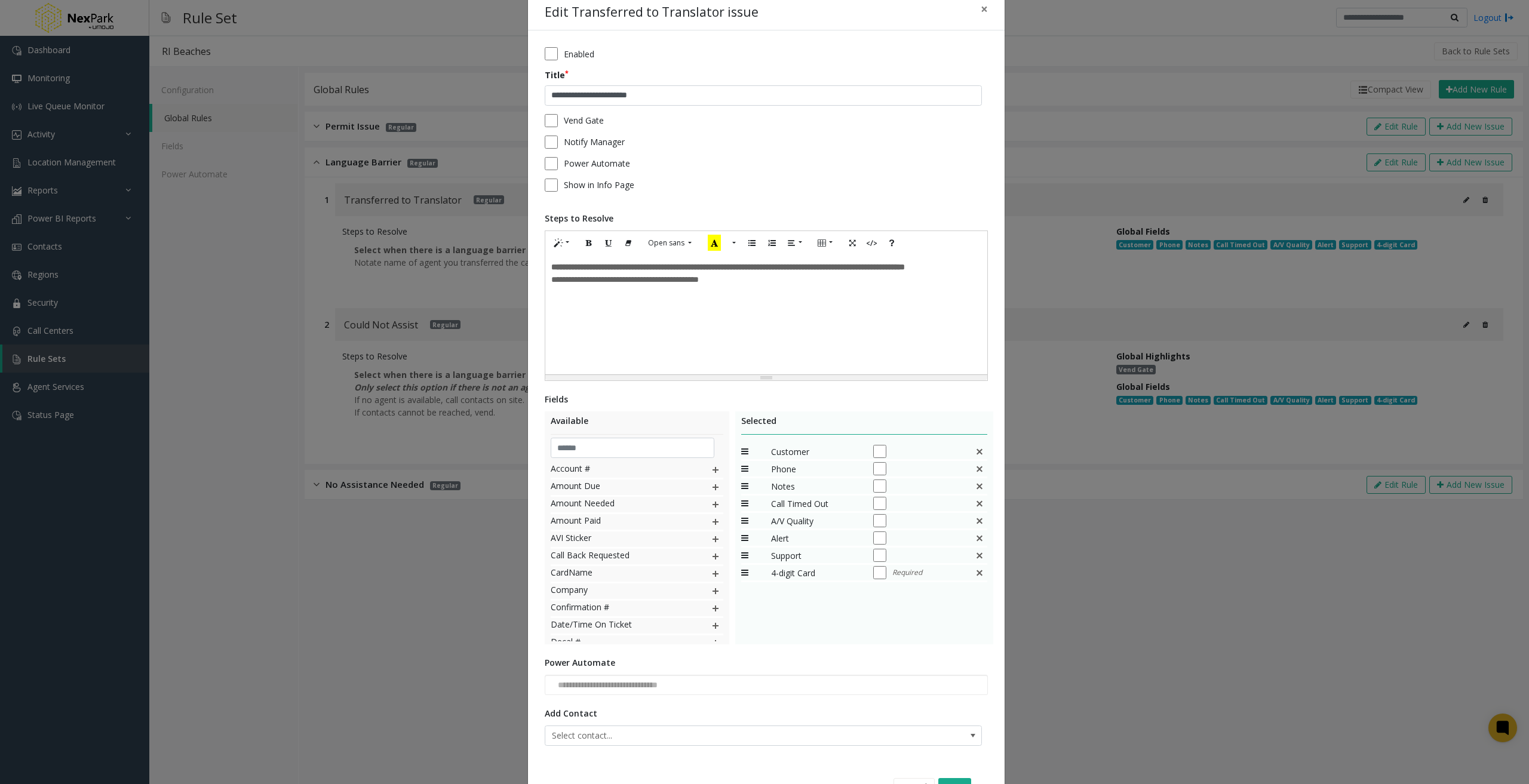
scroll to position [20, 0]
